Goal: Find contact information: Find contact information

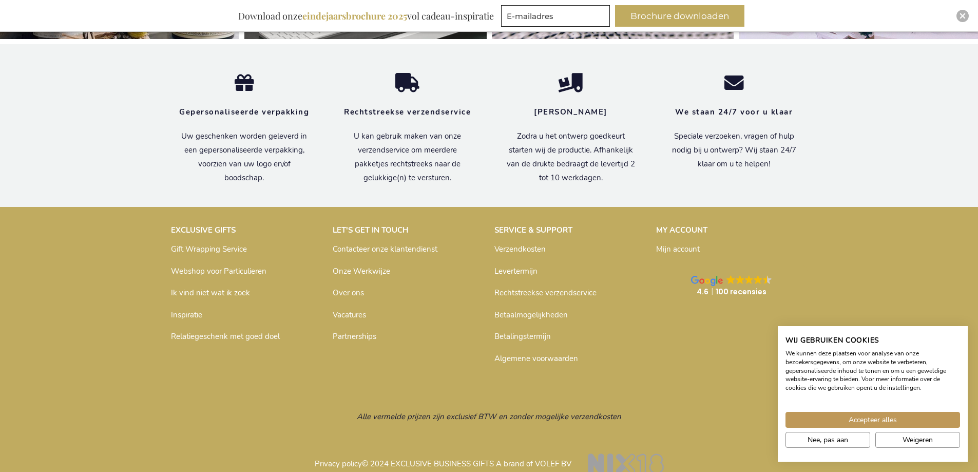
scroll to position [3461, 0]
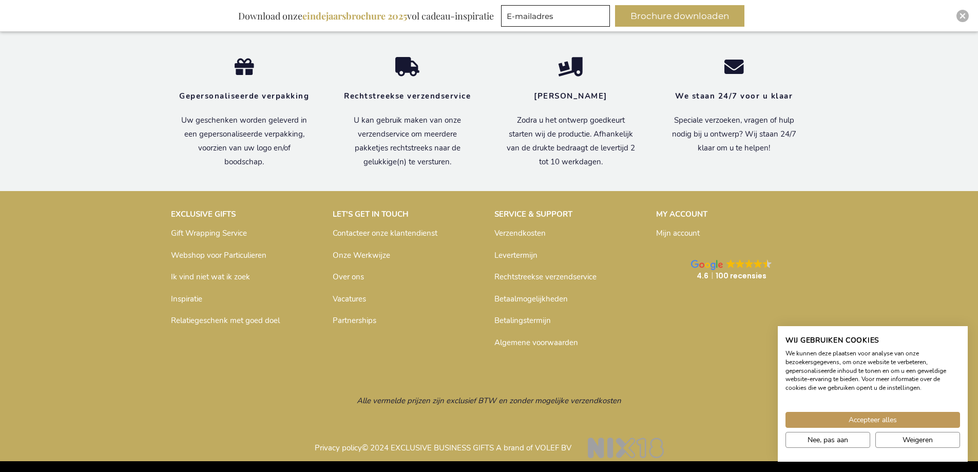
click at [354, 230] on link "Contacteer onze klantendienst" at bounding box center [385, 233] width 105 height 10
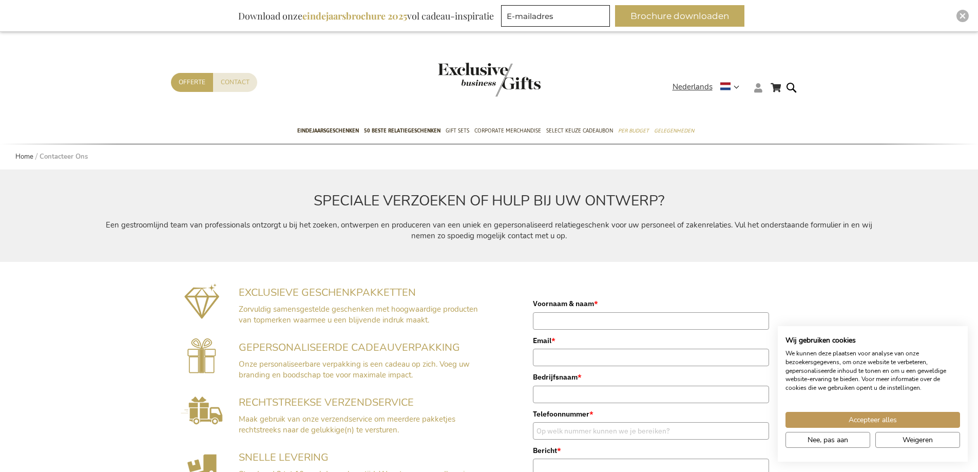
click at [759, 88] on icon at bounding box center [758, 87] width 8 height 9
click at [960, 14] on img "Close" at bounding box center [962, 16] width 6 height 6
